Goal: Information Seeking & Learning: Learn about a topic

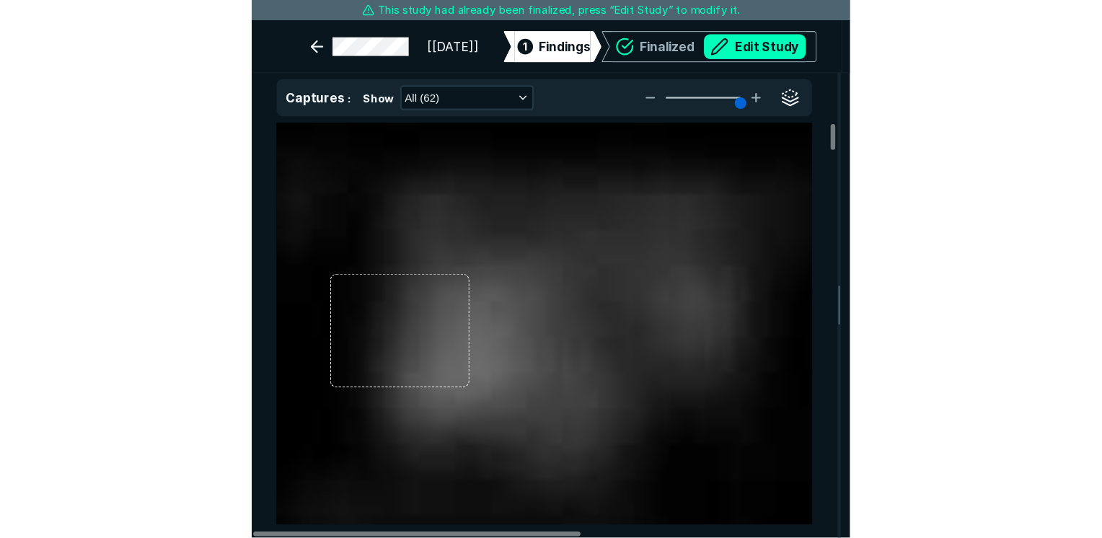
scroll to position [3762, 4351]
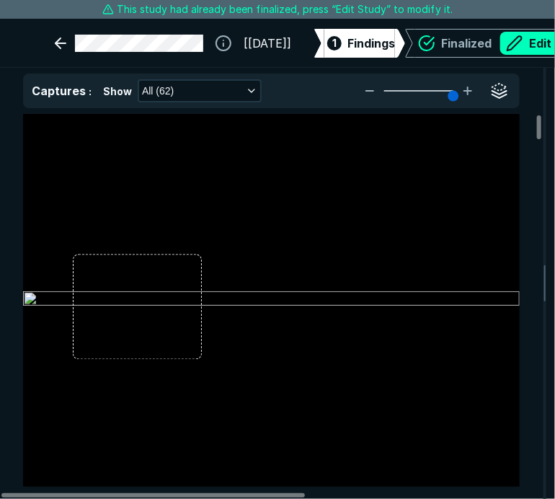
type input "5"
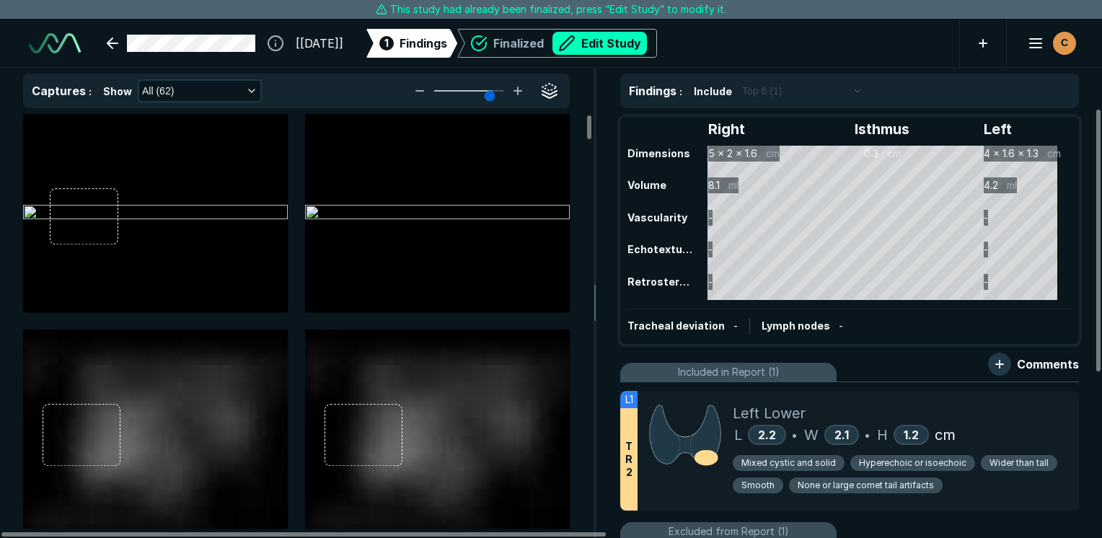
scroll to position [2831, 3905]
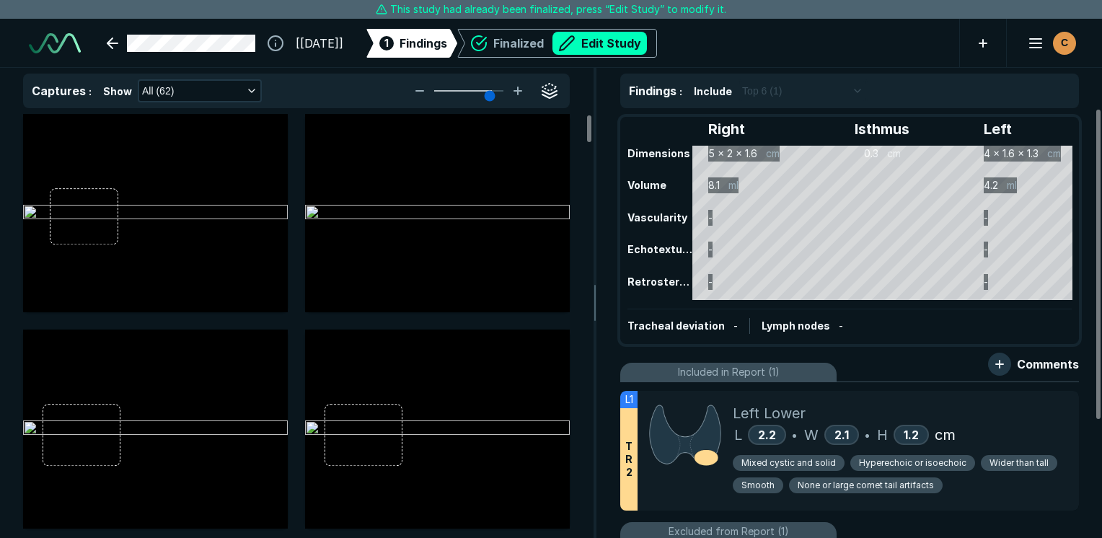
click at [554, 386] on ul "L1 T R 2 Left Lower L 2.2 • W 2.1 • H 1.2 cm Mixed cystic and solid Hyperechoic…" at bounding box center [849, 531] width 459 height 299
click at [554, 403] on div "Left Lower" at bounding box center [899, 413] width 335 height 22
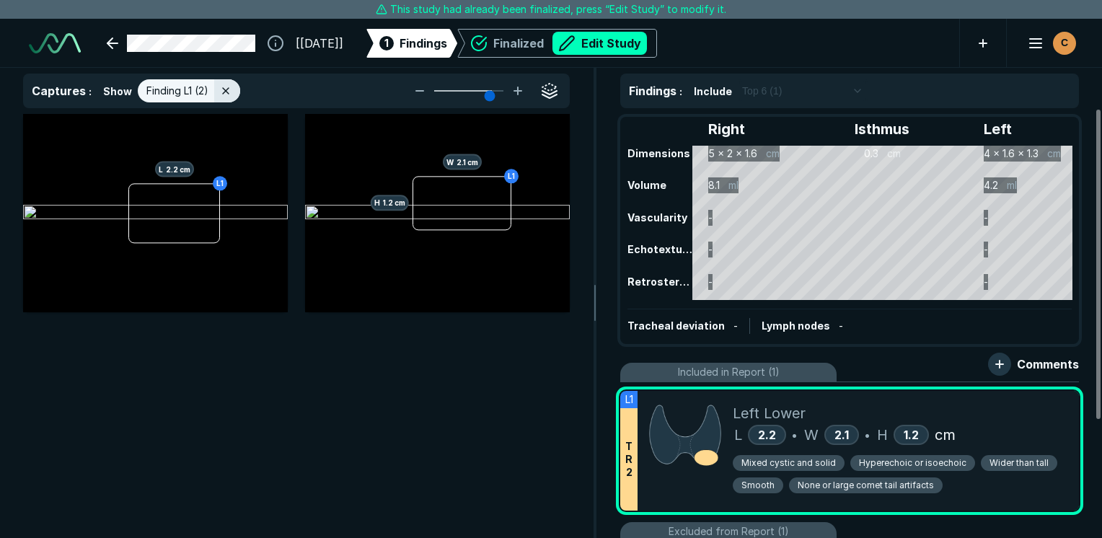
scroll to position [3604, 4289]
